Goal: Transaction & Acquisition: Download file/media

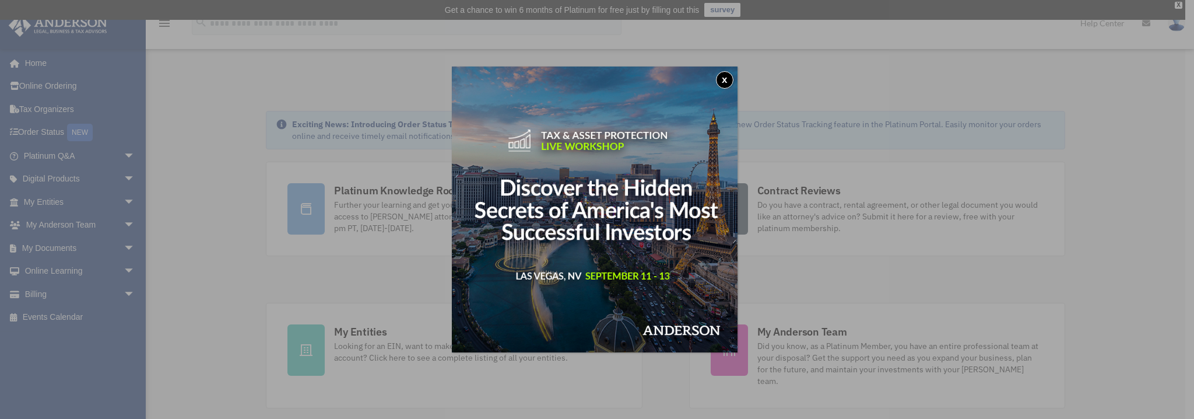
click at [728, 78] on button "x" at bounding box center [724, 79] width 17 height 17
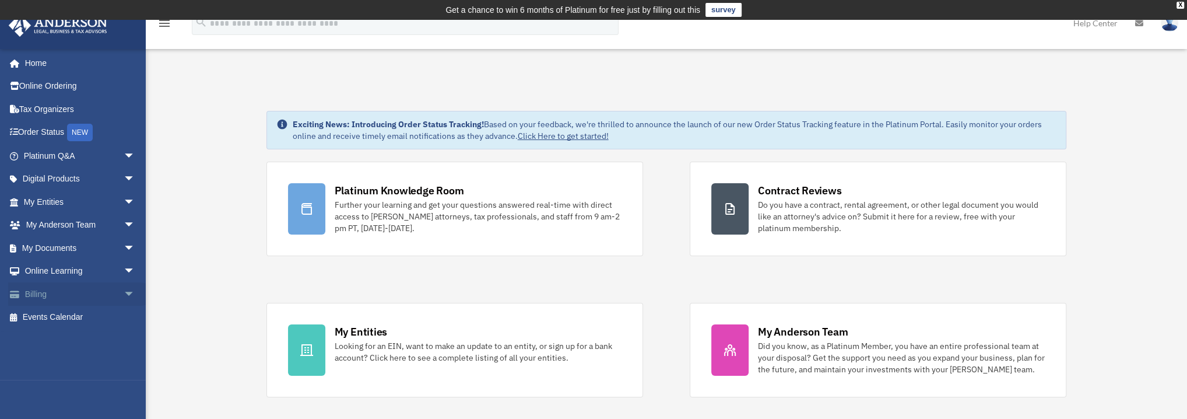
click at [41, 292] on link "Billing arrow_drop_down" at bounding box center [80, 293] width 145 height 23
click at [71, 246] on link "My Documents arrow_drop_down" at bounding box center [80, 247] width 145 height 23
click at [124, 246] on span "arrow_drop_down" at bounding box center [135, 248] width 23 height 24
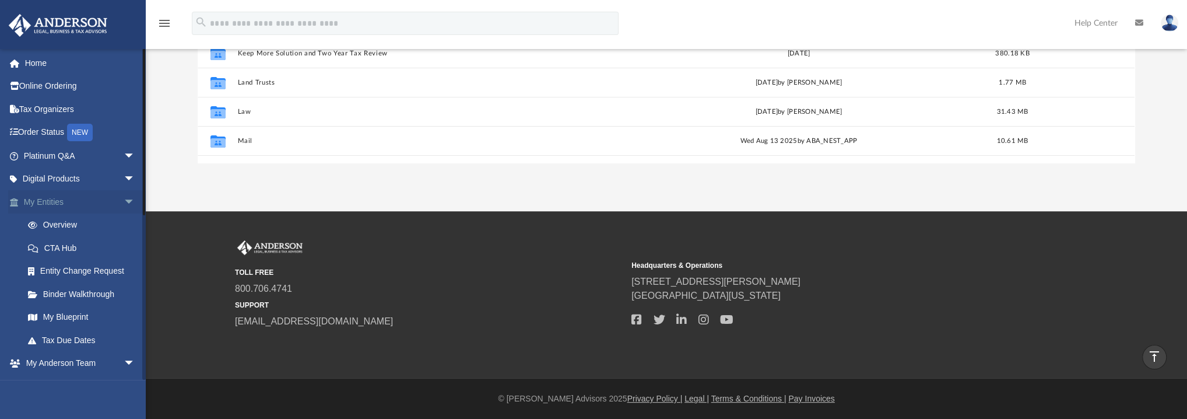
click at [124, 197] on span "arrow_drop_down" at bounding box center [135, 202] width 23 height 24
click at [124, 219] on span "arrow_drop_down" at bounding box center [135, 225] width 23 height 24
click at [50, 267] on link "Box" at bounding box center [84, 271] width 136 height 23
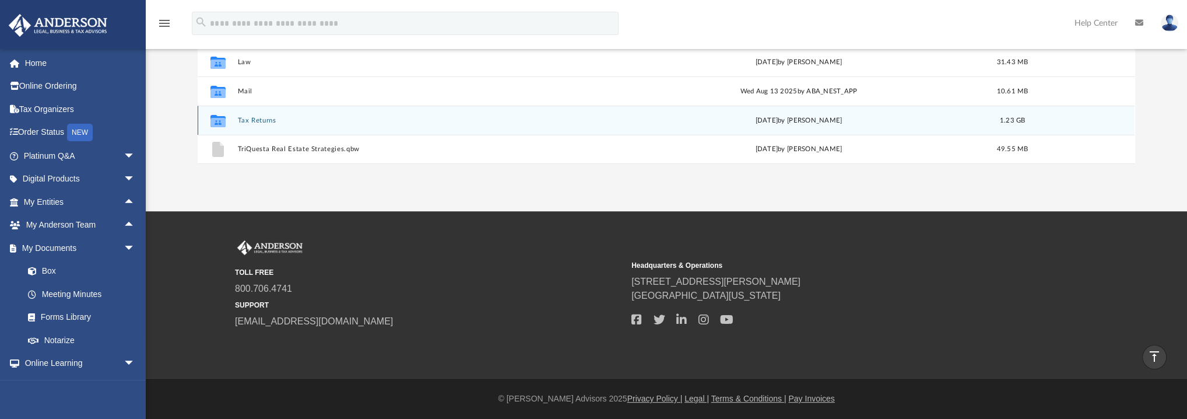
scroll to position [49, 0]
click at [257, 119] on div "Collaborated Folder 2848 [DATE] by [PERSON_NAME] 3.08 MB Collaborated Folder Ag…" at bounding box center [666, 43] width 937 height 242
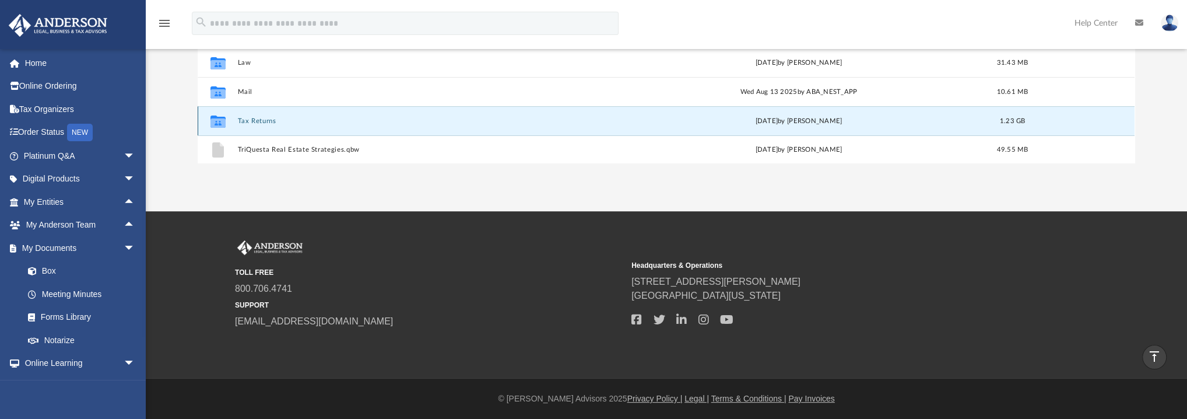
click at [269, 115] on div "Collaborated Folder Tax Returns [DATE] by [PERSON_NAME] 1.23 GB" at bounding box center [666, 120] width 937 height 29
click at [275, 119] on button "Tax Returns" at bounding box center [423, 121] width 371 height 8
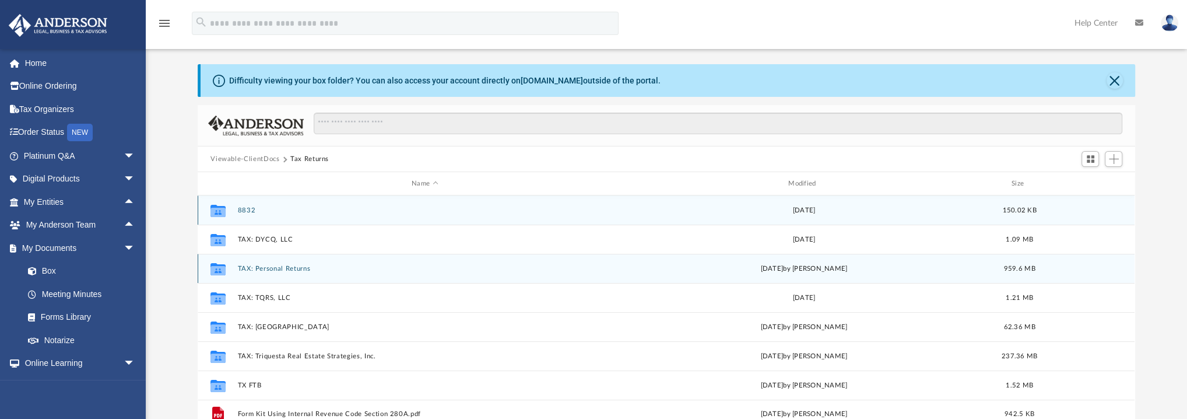
scroll to position [241, 0]
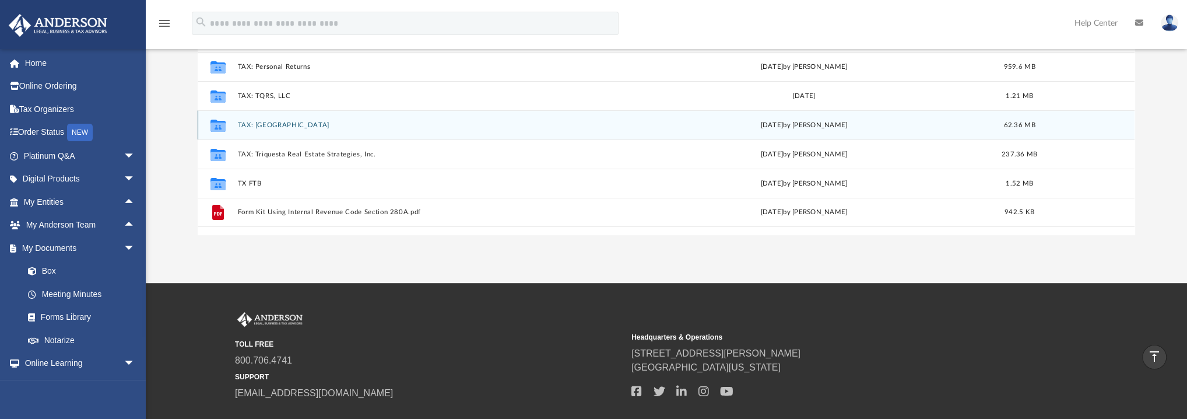
click at [253, 120] on div "Collaborated Folder TAX: [GEOGRAPHIC_DATA] [DATE] by [PERSON_NAME] 62.36 MB" at bounding box center [666, 124] width 937 height 29
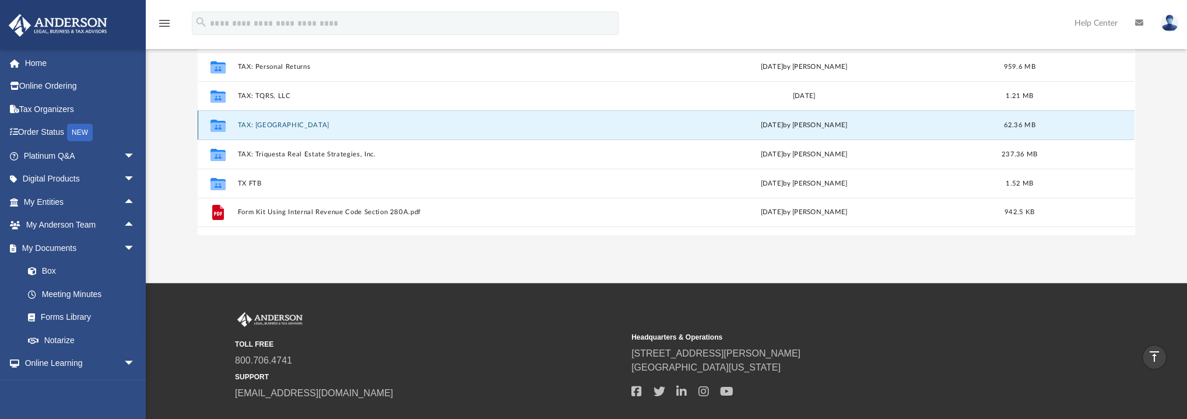
click at [219, 124] on icon "grid" at bounding box center [218, 125] width 15 height 12
click at [278, 123] on button "TAX: [GEOGRAPHIC_DATA]" at bounding box center [425, 125] width 374 height 8
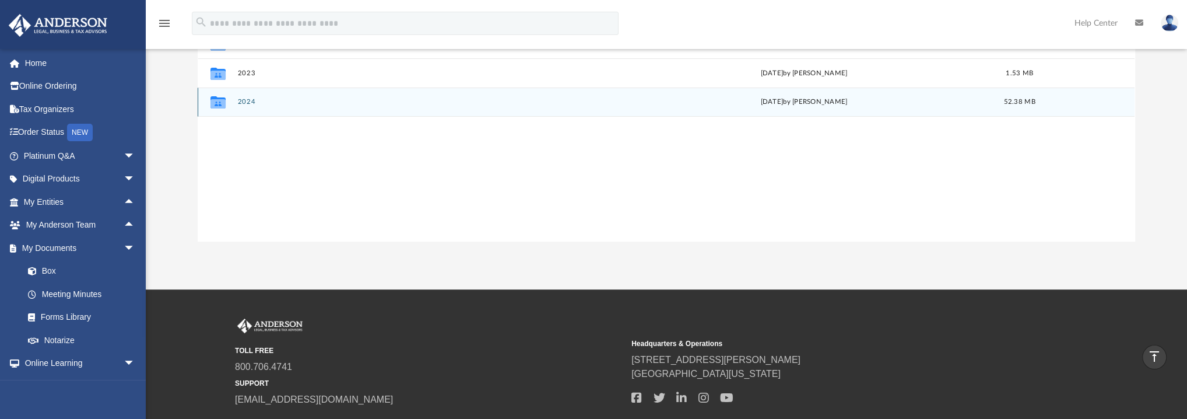
click at [246, 98] on button "2024" at bounding box center [425, 102] width 374 height 8
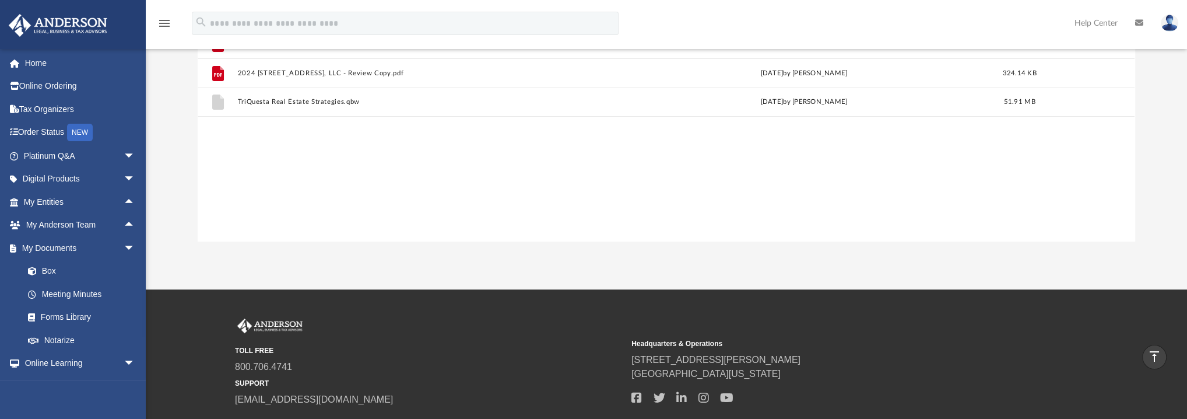
scroll to position [33, 0]
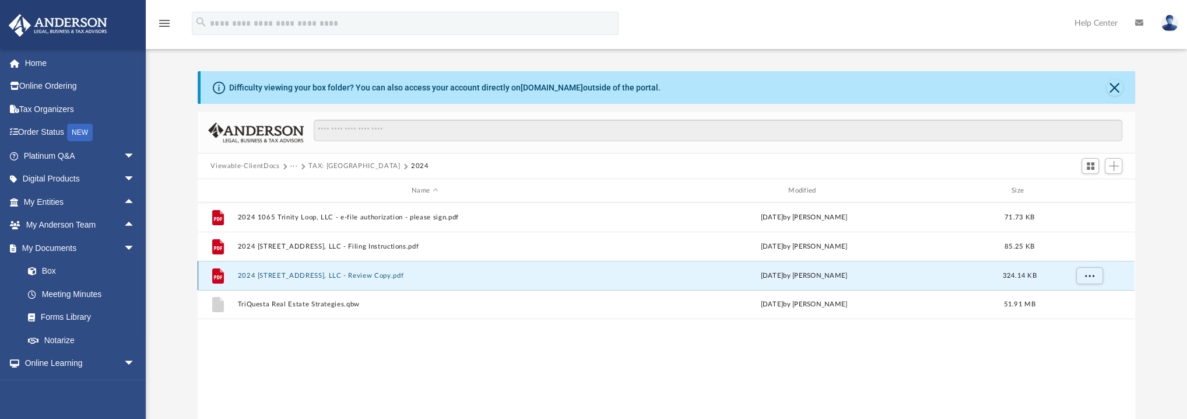
click at [287, 274] on button "2024 [STREET_ADDRESS], LLC - Review Copy.pdf" at bounding box center [425, 276] width 374 height 8
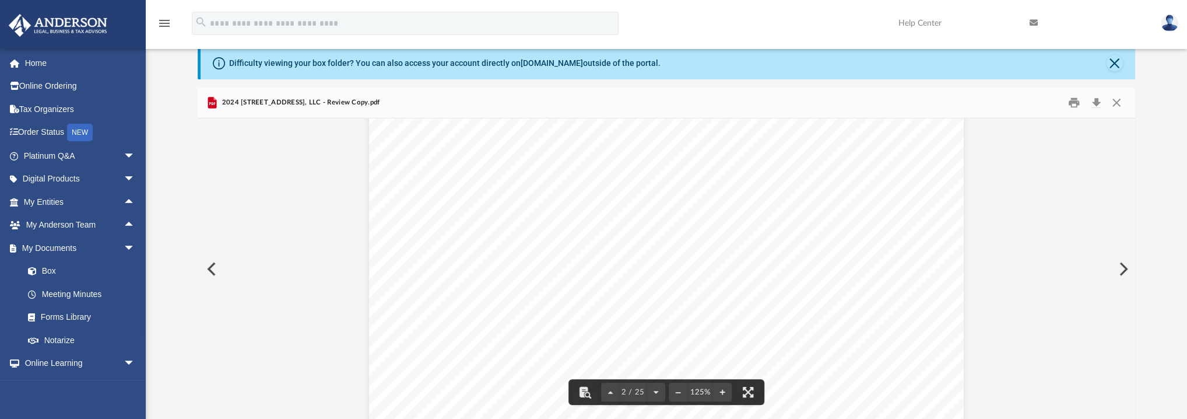
scroll to position [0, 0]
click at [1097, 103] on button "Download" at bounding box center [1096, 103] width 21 height 18
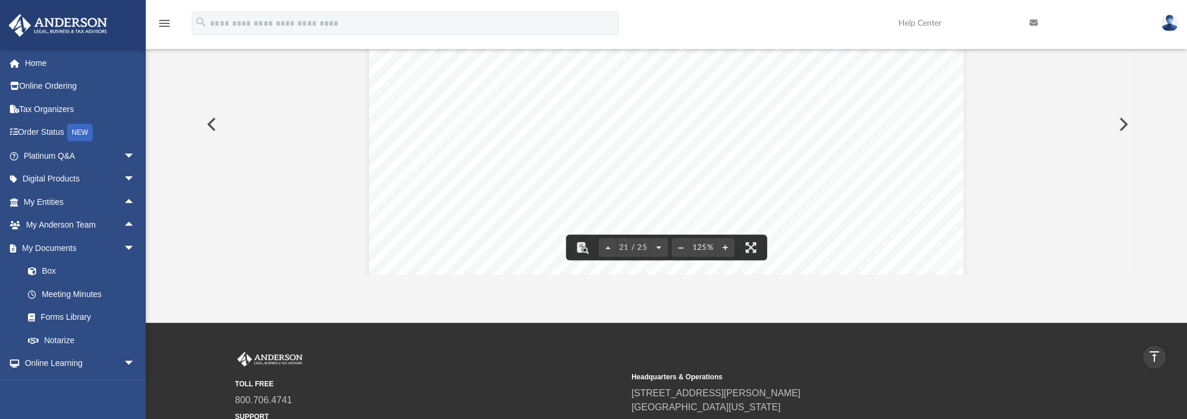
scroll to position [15879, 0]
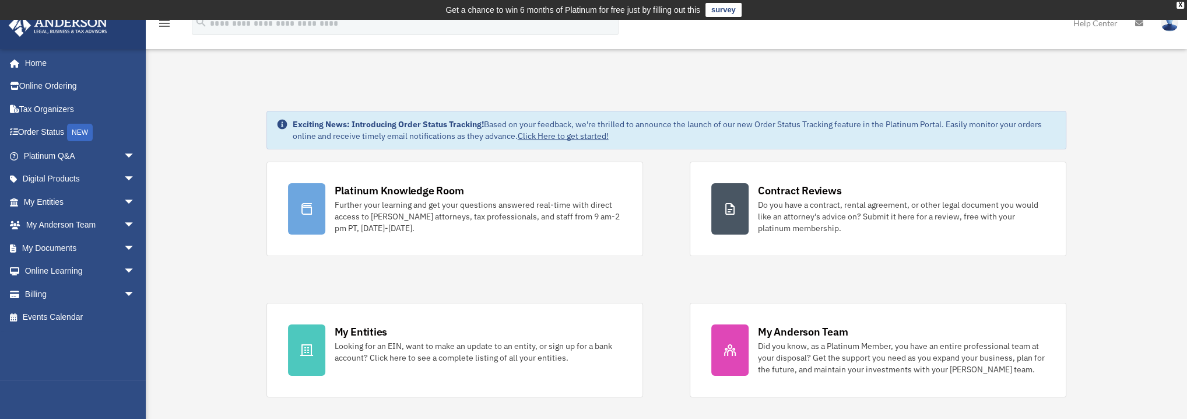
click at [1172, 23] on img at bounding box center [1169, 23] width 17 height 17
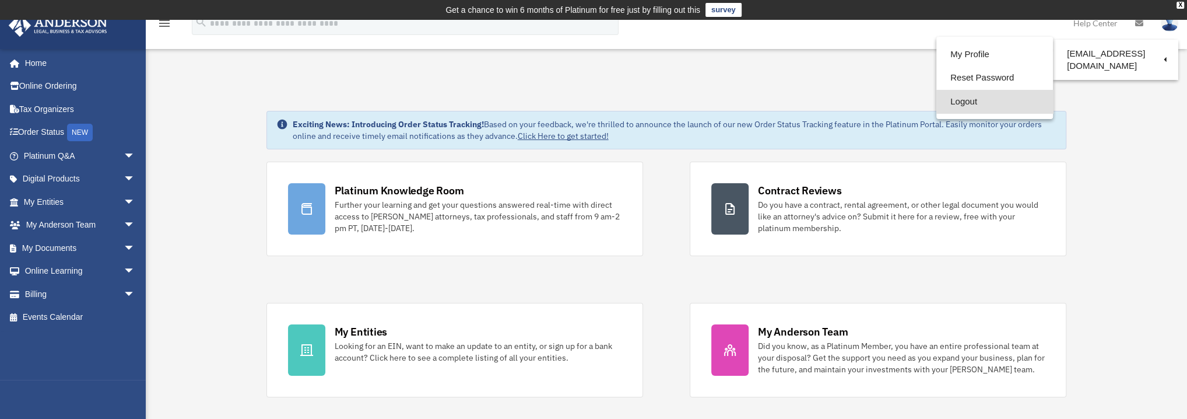
click at [957, 102] on link "Logout" at bounding box center [995, 102] width 117 height 24
